Goal: Task Accomplishment & Management: Use online tool/utility

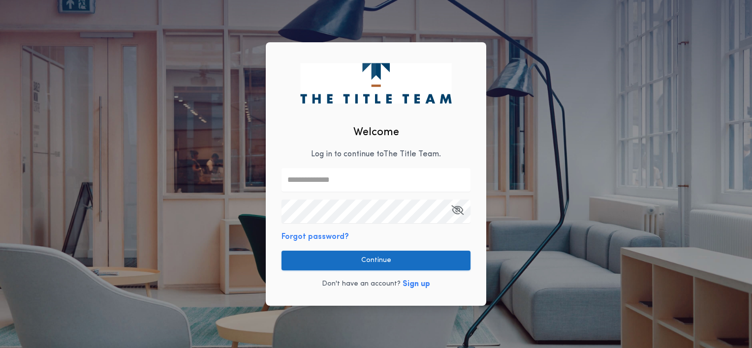
type input "**********"
click at [379, 260] on button "Continue" at bounding box center [375, 261] width 189 height 20
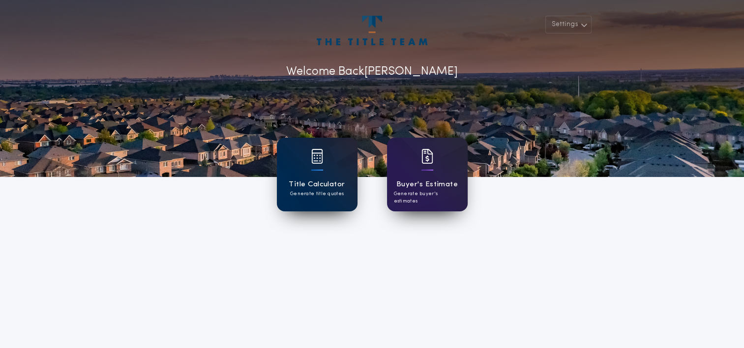
click at [338, 188] on h1 "Title Calculator" at bounding box center [317, 184] width 56 height 11
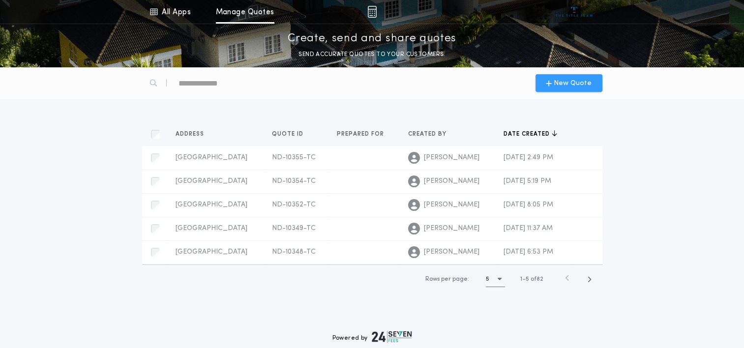
click at [576, 79] on span "New Quote" at bounding box center [573, 83] width 38 height 10
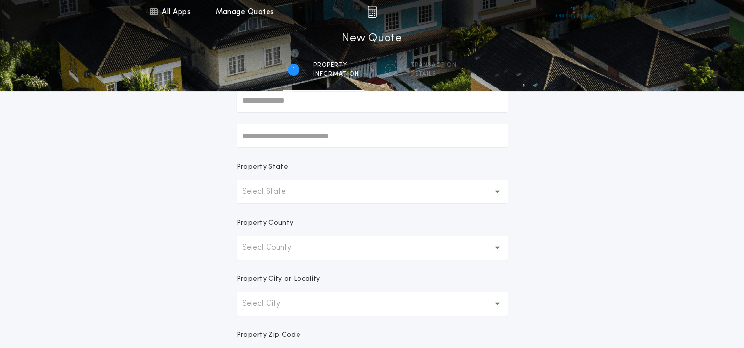
scroll to position [114, 0]
click at [298, 183] on button "Select State" at bounding box center [373, 190] width 272 height 24
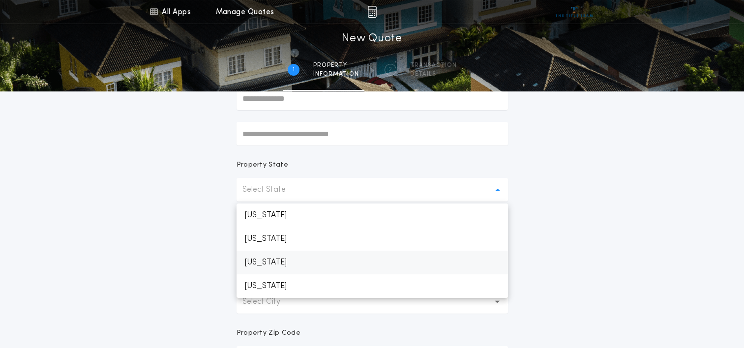
click at [261, 262] on p "[US_STATE]" at bounding box center [373, 263] width 272 height 24
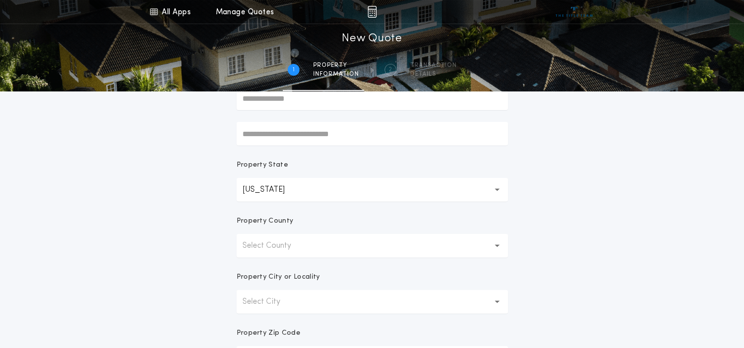
click at [270, 248] on p "Select County" at bounding box center [275, 246] width 64 height 12
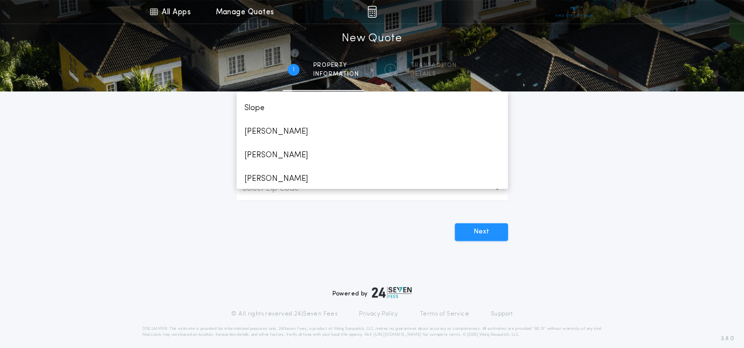
scroll to position [1010, 0]
click at [254, 132] on p "[PERSON_NAME]" at bounding box center [373, 132] width 272 height 24
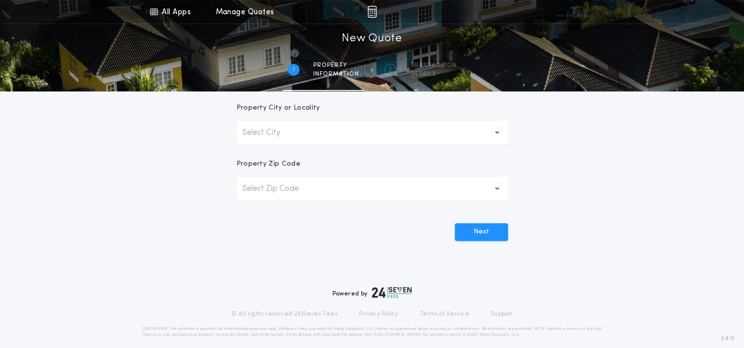
click at [254, 132] on p "Select City" at bounding box center [270, 133] width 54 height 12
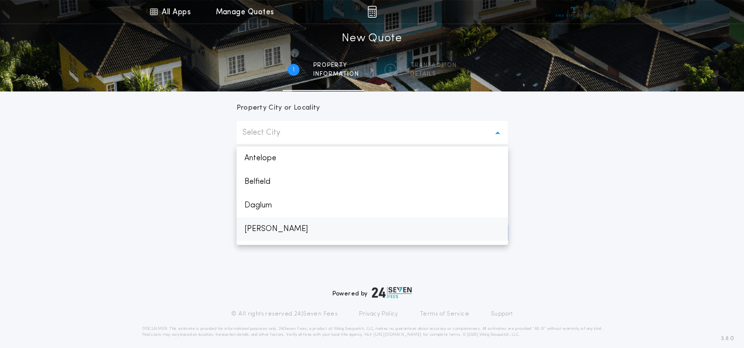
click at [265, 226] on p "[PERSON_NAME]" at bounding box center [373, 229] width 272 height 24
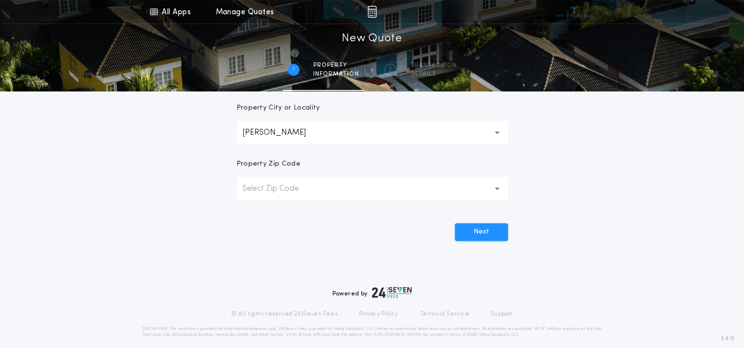
click at [281, 192] on p "Select Zip Code" at bounding box center [279, 189] width 72 height 12
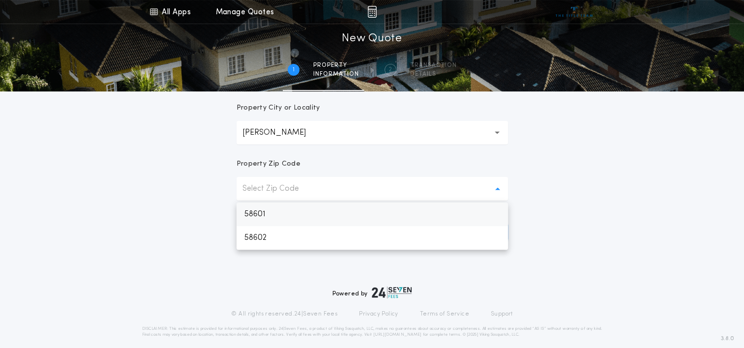
click at [262, 216] on p "58601" at bounding box center [373, 215] width 272 height 24
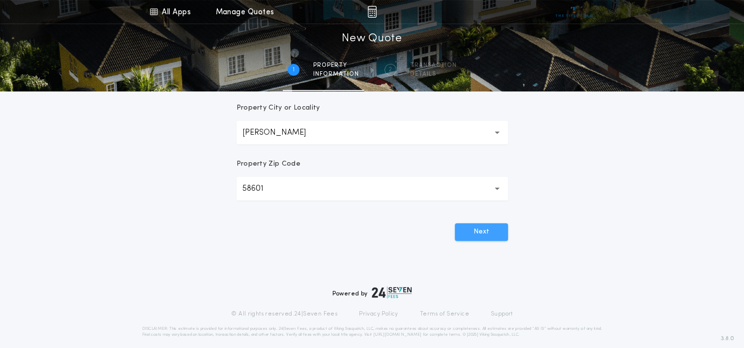
click at [472, 231] on button "Next" at bounding box center [481, 232] width 53 height 18
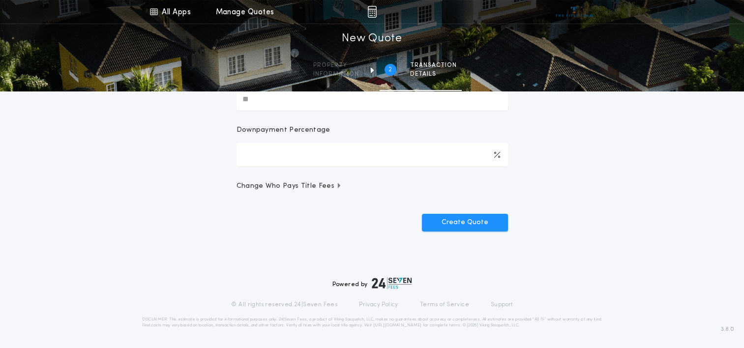
scroll to position [0, 0]
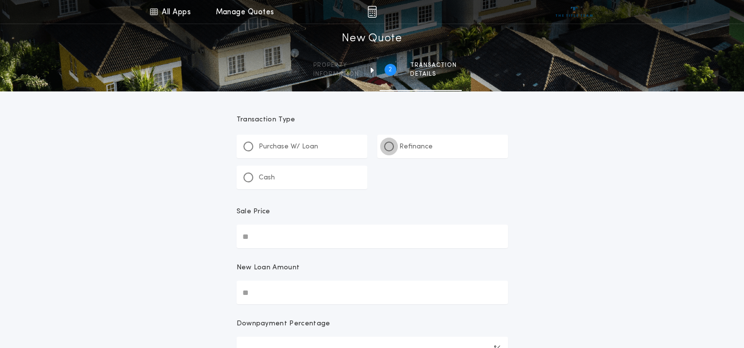
click at [390, 146] on div at bounding box center [389, 146] width 5 height 5
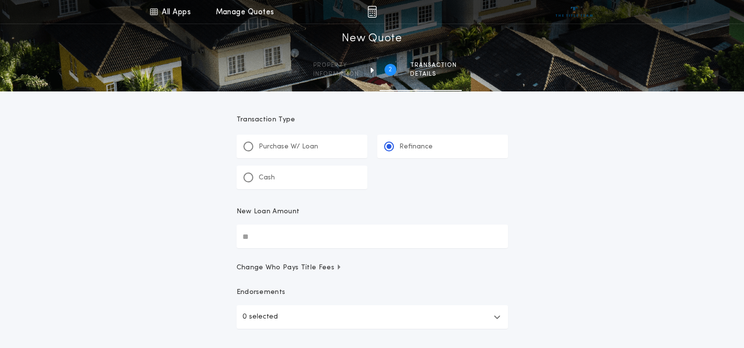
click at [323, 232] on input "New Loan Amount" at bounding box center [373, 237] width 272 height 24
type input "********"
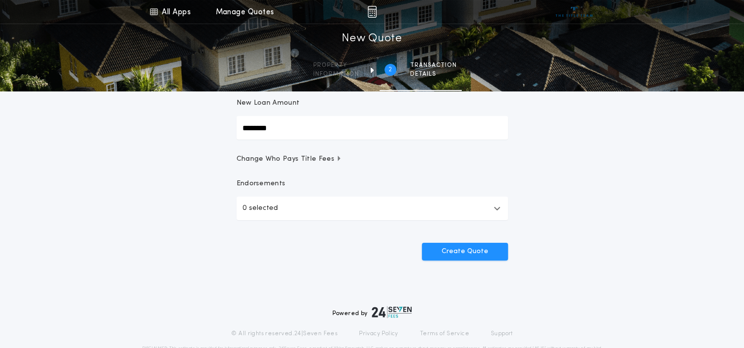
scroll to position [109, 0]
click at [473, 248] on button "Create Quote" at bounding box center [465, 252] width 86 height 18
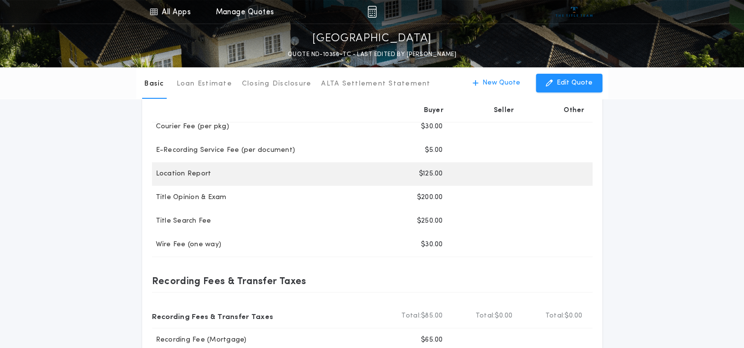
scroll to position [206, 0]
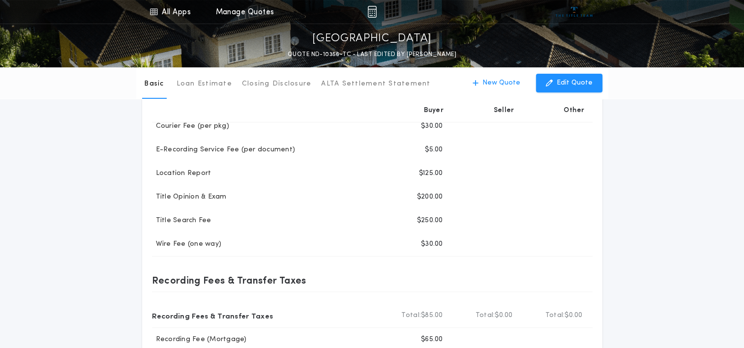
click at [410, 262] on div "Recording Fees & Transfer Taxes Recording Fees & Transfer Taxes Total Buyer Tot…" at bounding box center [372, 316] width 441 height 119
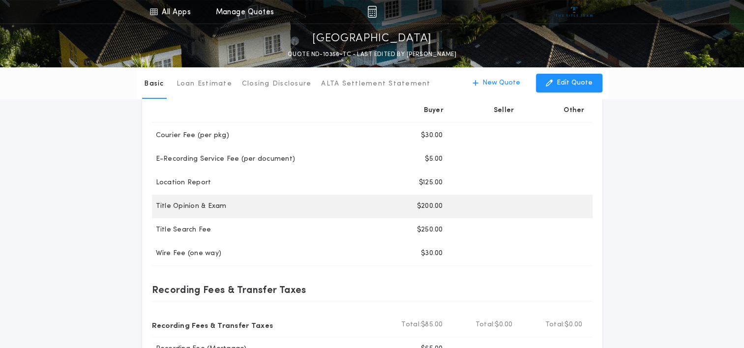
scroll to position [216, 0]
